Goal: Book appointment/travel/reservation

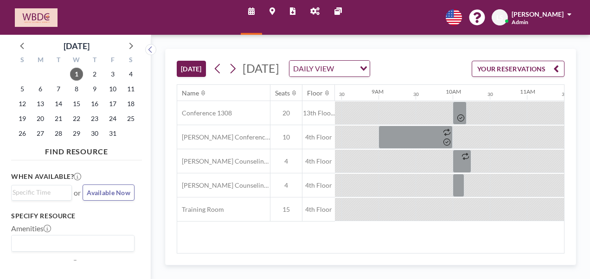
scroll to position [0, 631]
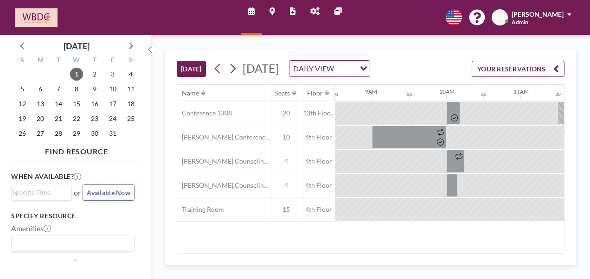
click at [243, 70] on div "[DATE]" at bounding box center [261, 68] width 37 height 14
click at [233, 76] on icon at bounding box center [232, 69] width 9 height 14
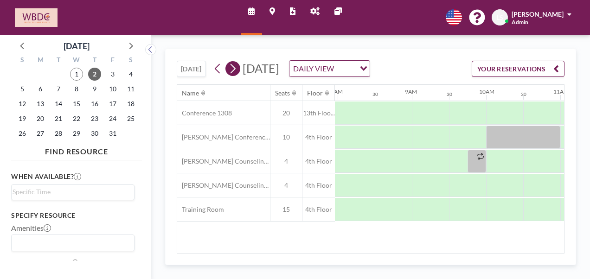
scroll to position [0, 594]
click at [218, 74] on icon at bounding box center [217, 69] width 9 height 14
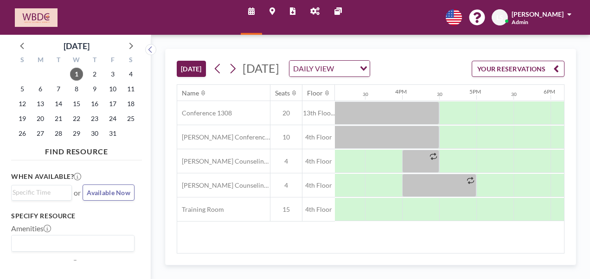
scroll to position [0, 1094]
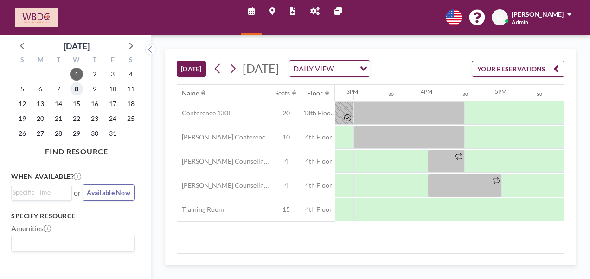
click at [79, 88] on span "8" at bounding box center [76, 89] width 13 height 13
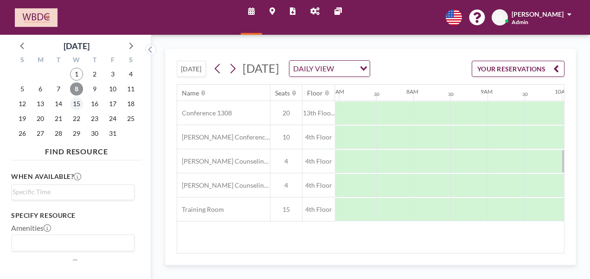
scroll to position [0, 556]
click at [97, 71] on span "2" at bounding box center [94, 74] width 13 height 13
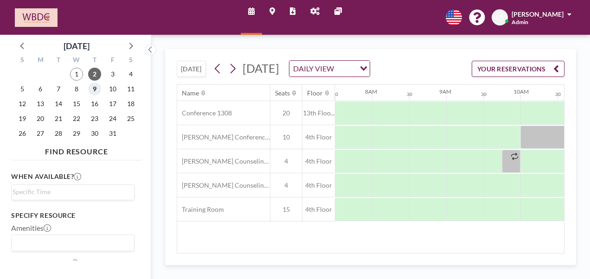
click at [96, 93] on span "9" at bounding box center [94, 89] width 13 height 13
click at [79, 102] on span "15" at bounding box center [76, 103] width 13 height 13
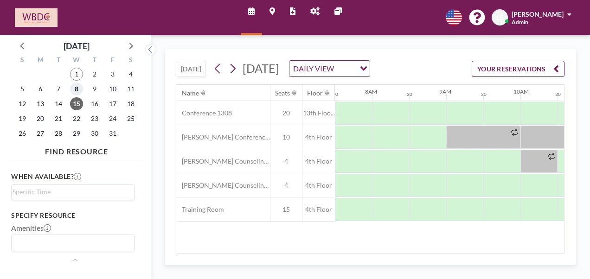
click at [73, 90] on span "8" at bounding box center [76, 89] width 13 height 13
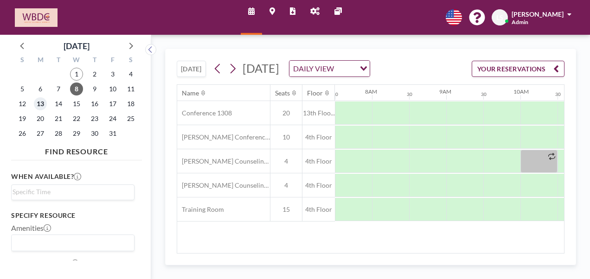
click at [36, 105] on span "13" at bounding box center [40, 103] width 13 height 13
click at [92, 92] on span "9" at bounding box center [94, 89] width 13 height 13
click at [78, 89] on span "8" at bounding box center [76, 89] width 13 height 13
click at [58, 91] on span "7" at bounding box center [58, 89] width 13 height 13
click at [112, 90] on span "10" at bounding box center [112, 89] width 13 height 13
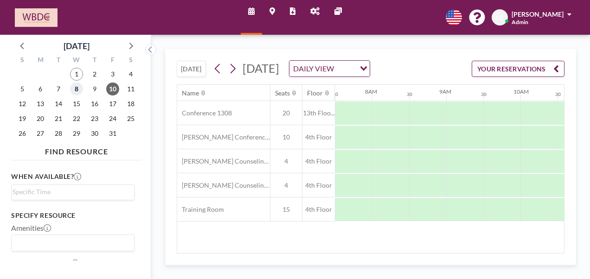
click at [75, 88] on span "8" at bounding box center [76, 89] width 13 height 13
click at [75, 89] on span "8" at bounding box center [76, 89] width 13 height 13
click at [41, 103] on span "13" at bounding box center [40, 103] width 13 height 13
click at [75, 103] on span "15" at bounding box center [76, 103] width 13 height 13
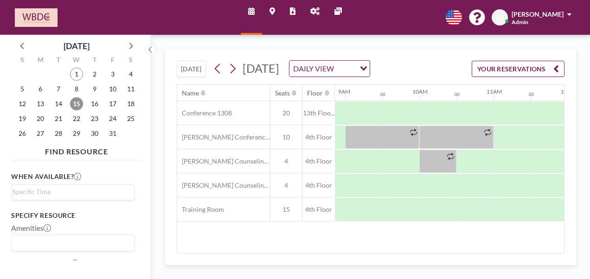
scroll to position [0, 888]
